Goal: Task Accomplishment & Management: Understand process/instructions

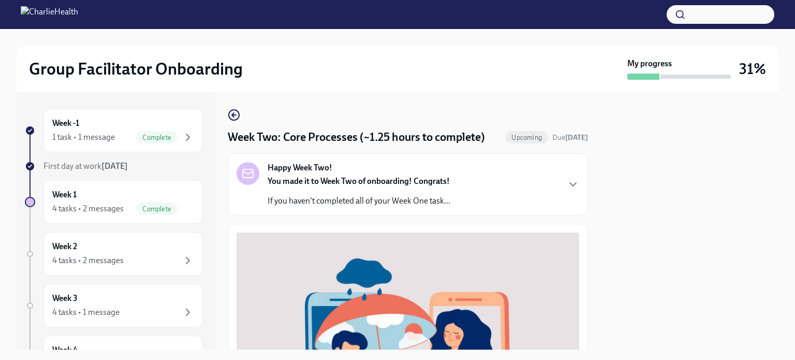
scroll to position [345, 0]
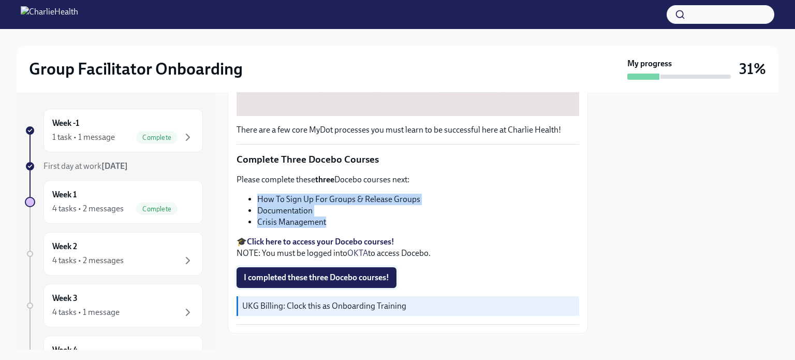
click at [310, 283] on span "I completed these three Docebo courses!" at bounding box center [317, 277] width 146 height 10
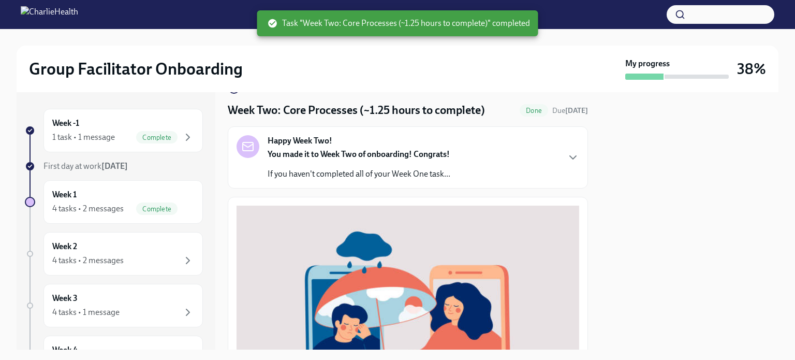
scroll to position [0, 0]
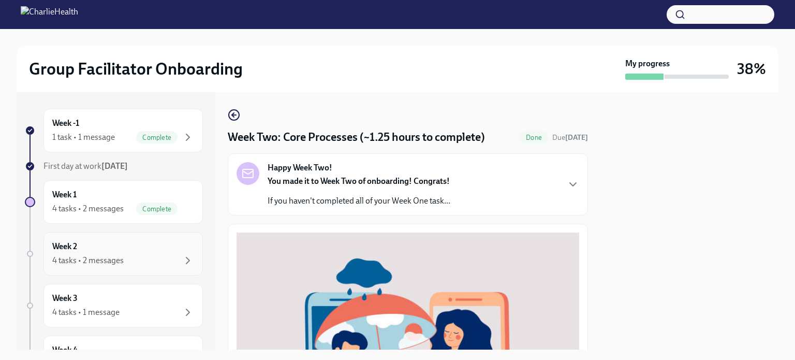
click at [135, 259] on div "4 tasks • 2 messages" at bounding box center [123, 260] width 142 height 12
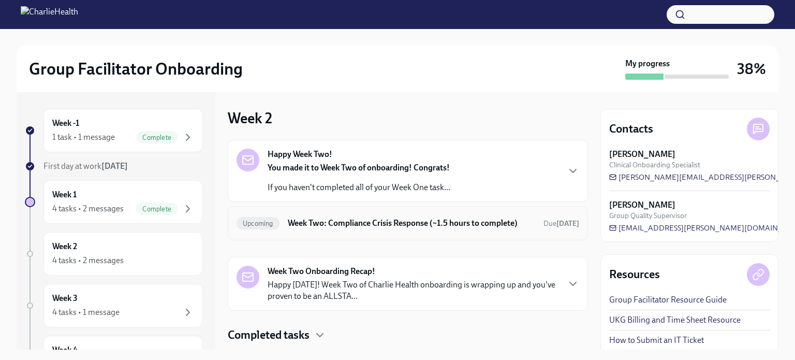
scroll to position [36, 0]
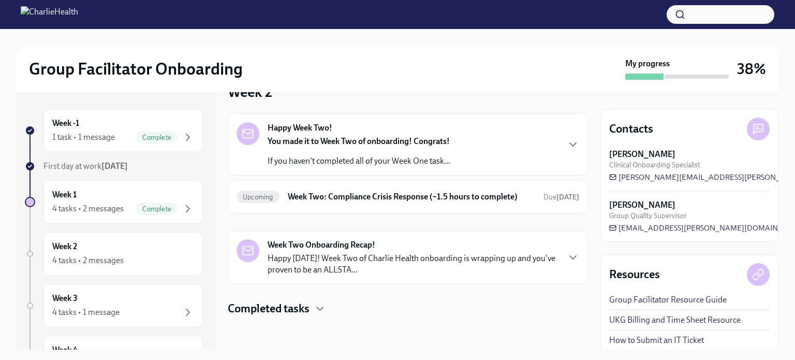
click at [287, 310] on h4 "Completed tasks" at bounding box center [269, 309] width 82 height 16
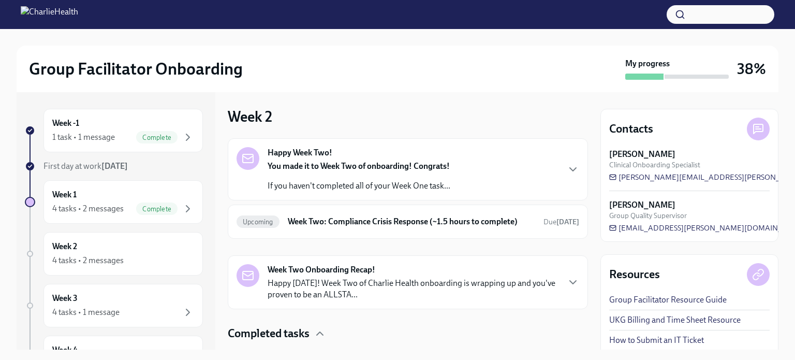
scroll to position [0, 0]
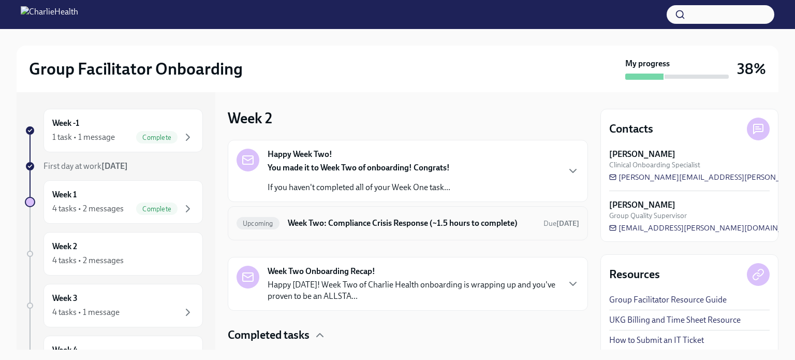
click at [405, 231] on div "Upcoming Week Two: Compliance Crisis Response (~1.5 hours to complete) Due [DAT…" at bounding box center [408, 223] width 343 height 17
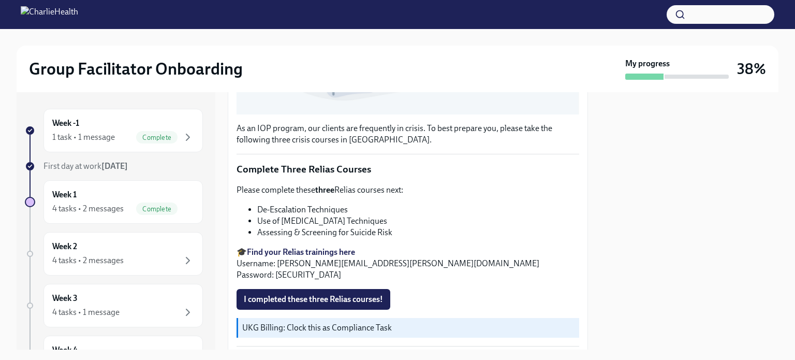
scroll to position [340, 0]
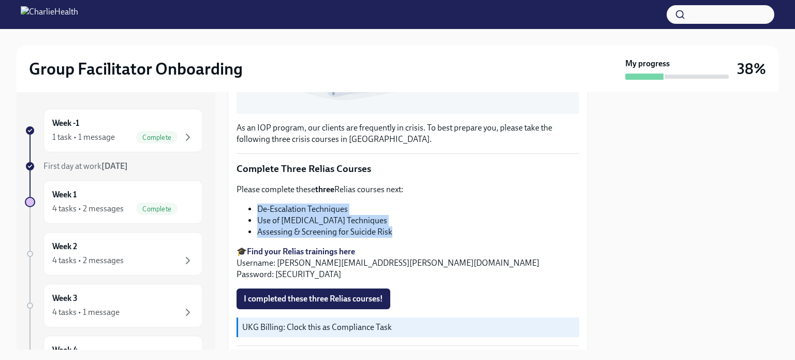
drag, startPoint x: 394, startPoint y: 227, endPoint x: 259, endPoint y: 207, distance: 136.1
click at [259, 207] on ul "De-Escalation Techniques Use of [MEDICAL_DATA] Techniques Assessing & Screening…" at bounding box center [408, 220] width 343 height 34
copy ul "De-Escalation Techniques Use of [MEDICAL_DATA] Techniques Assessing & Screening…"
click at [137, 185] on div "Week 1 4 tasks • 2 messages Complete" at bounding box center [122, 201] width 159 height 43
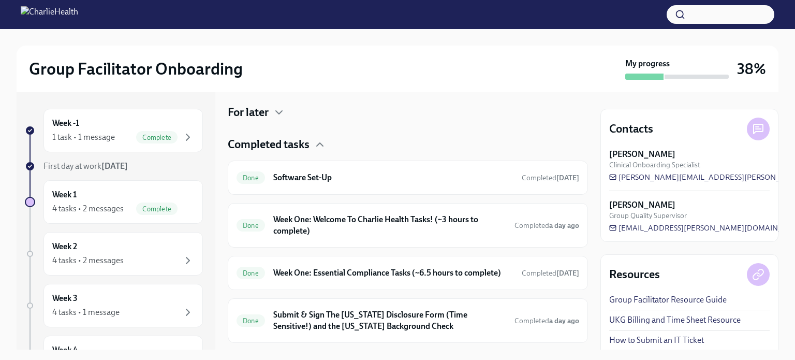
scroll to position [264, 0]
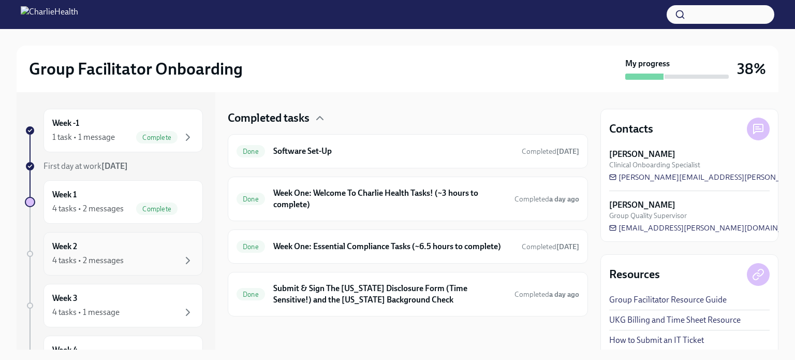
click at [126, 255] on div "4 tasks • 2 messages" at bounding box center [123, 260] width 142 height 12
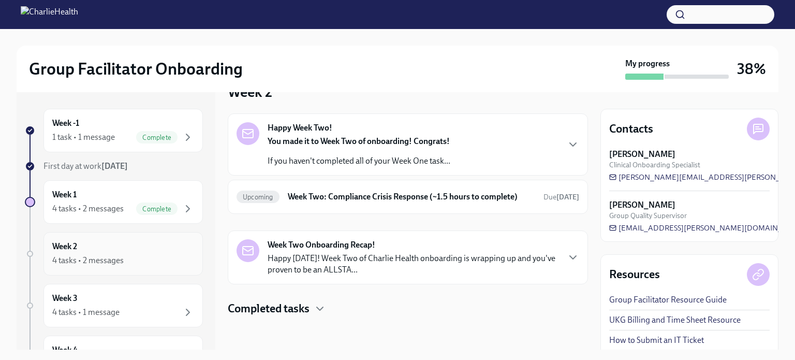
scroll to position [36, 0]
click at [302, 309] on h4 "Completed tasks" at bounding box center [269, 309] width 82 height 16
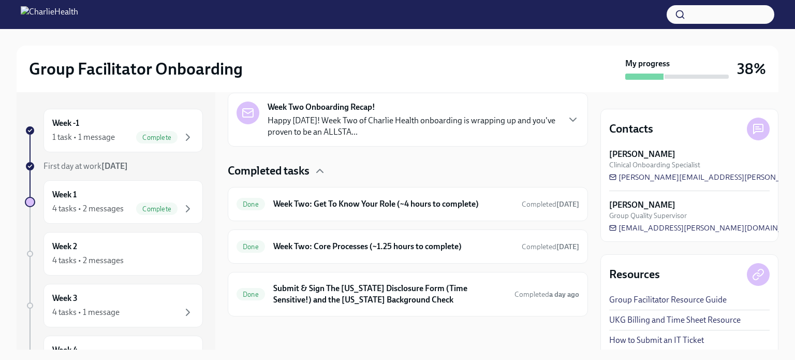
scroll to position [0, 0]
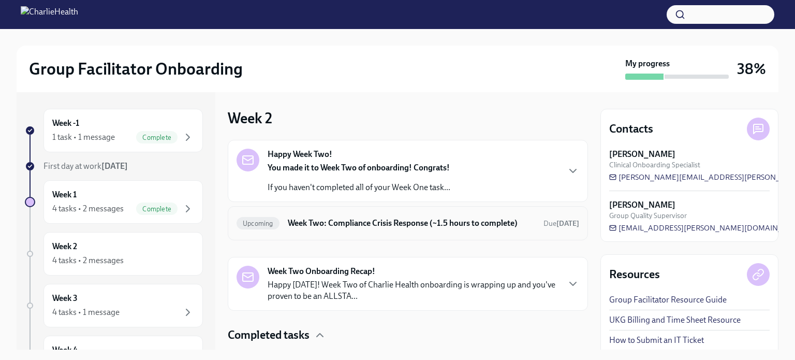
click at [367, 229] on h6 "Week Two: Compliance Crisis Response (~1.5 hours to complete)" at bounding box center [412, 222] width 248 height 11
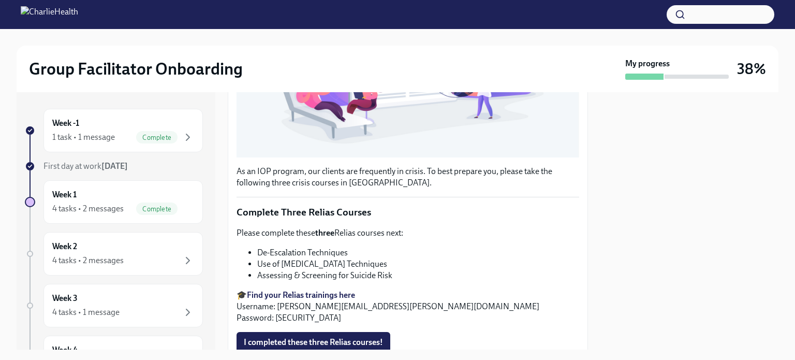
scroll to position [373, 0]
